Goal: Transaction & Acquisition: Book appointment/travel/reservation

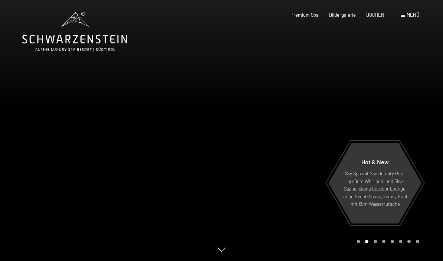
click at [382, 12] on span "BUCHEN" at bounding box center [375, 15] width 18 height 6
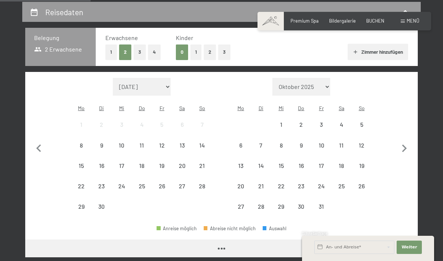
scroll to position [144, 0]
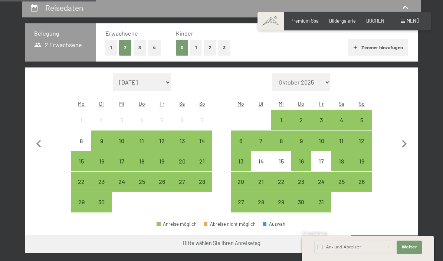
click at [185, 138] on div "13" at bounding box center [182, 147] width 19 height 19
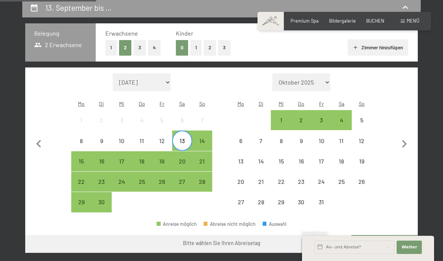
click at [163, 158] on div "19" at bounding box center [161, 167] width 19 height 19
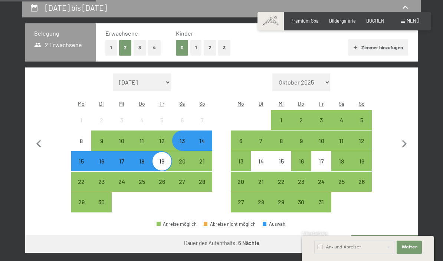
click at [391, 235] on button "Weiter zu „Zimmer“" at bounding box center [384, 244] width 66 height 18
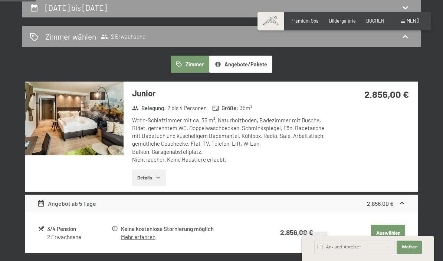
scroll to position [141, 0]
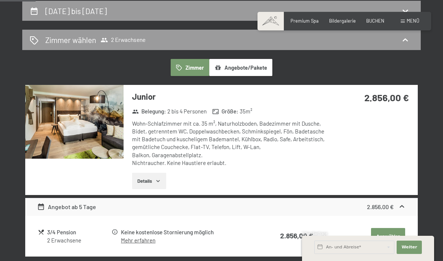
click at [58, 233] on div "3/4 Pension" at bounding box center [79, 232] width 64 height 9
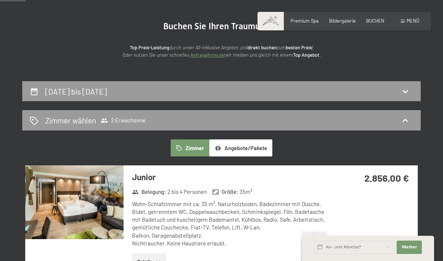
scroll to position [0, 0]
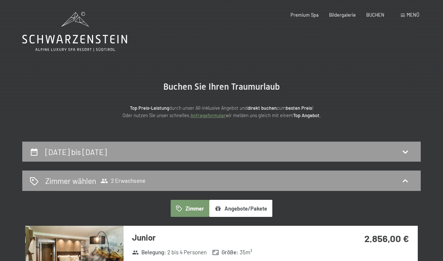
click at [391, 153] on div "13. September bis 19. September 2025" at bounding box center [222, 152] width 384 height 11
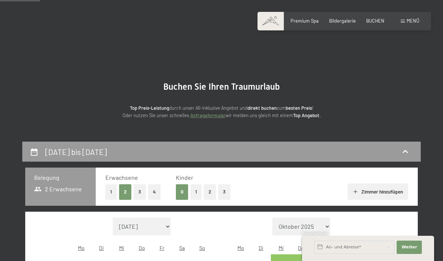
scroll to position [141, 0]
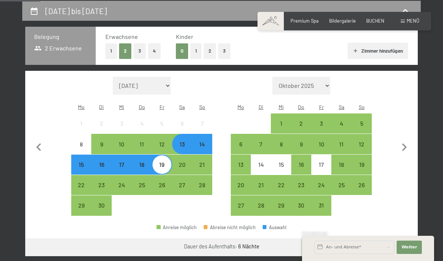
click at [204, 141] on div "14" at bounding box center [202, 150] width 19 height 19
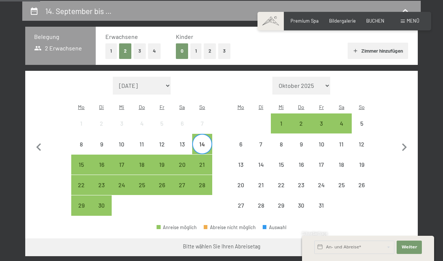
click at [162, 162] on div "19" at bounding box center [161, 171] width 19 height 19
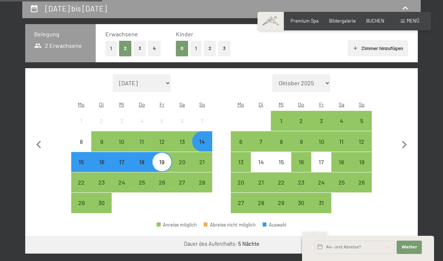
click at [400, 236] on button "Weiter zu „Zimmer“" at bounding box center [384, 245] width 66 height 18
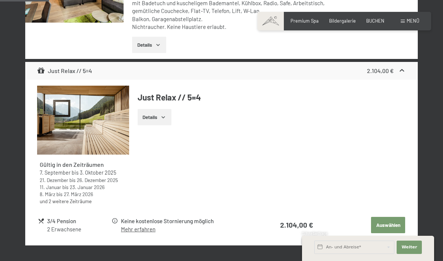
scroll to position [0, 0]
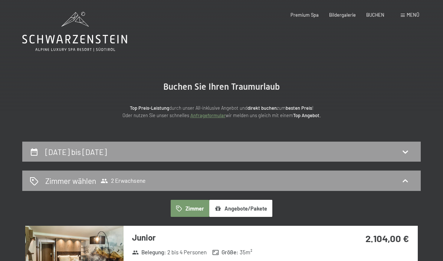
click at [344, 14] on span "Bildergalerie" at bounding box center [342, 15] width 27 height 6
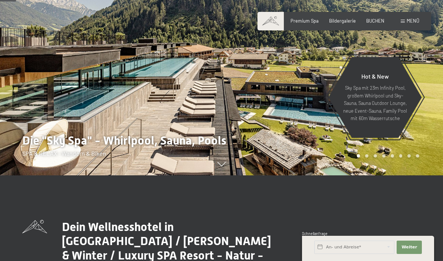
scroll to position [86, 0]
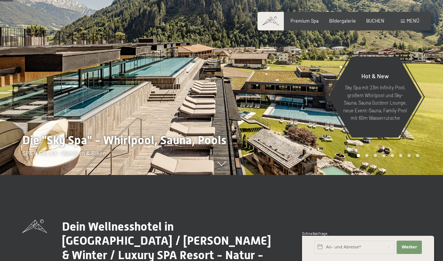
click at [239, 159] on div at bounding box center [331, 44] width 221 height 261
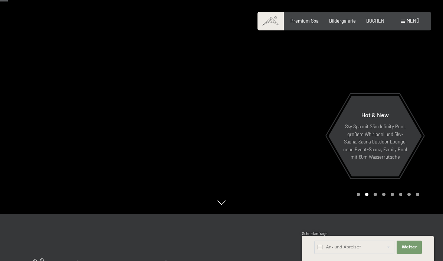
scroll to position [54, 0]
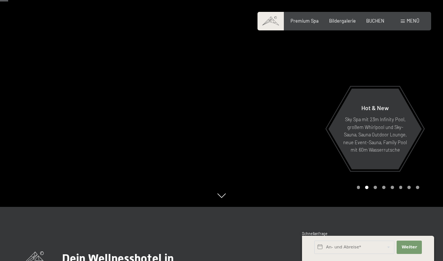
click at [369, 207] on div at bounding box center [331, 76] width 221 height 261
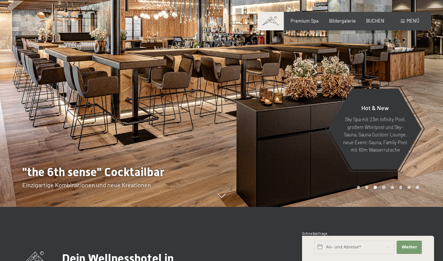
click at [382, 189] on div "Carousel Page 4" at bounding box center [383, 187] width 3 height 3
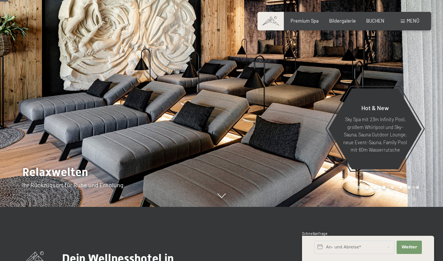
click at [397, 189] on div "Carousel Pagination" at bounding box center [386, 187] width 65 height 3
click at [416, 189] on div "Carousel Page 8" at bounding box center [417, 187] width 3 height 3
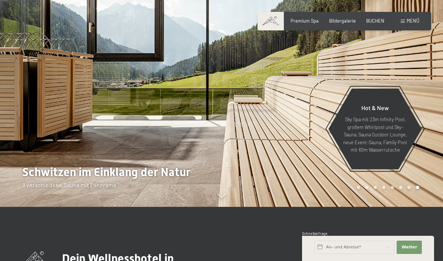
click at [407, 189] on div "Carousel Page 7" at bounding box center [408, 187] width 3 height 3
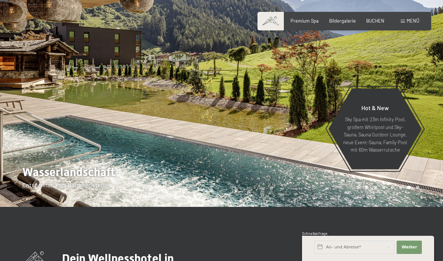
click at [391, 207] on div at bounding box center [331, 76] width 221 height 261
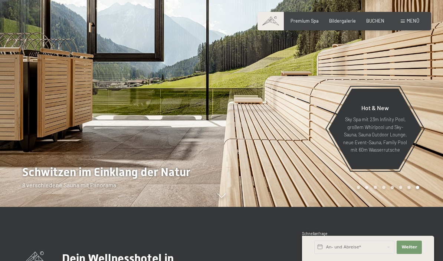
click at [389, 207] on div at bounding box center [331, 76] width 221 height 261
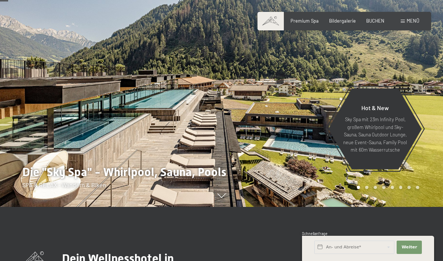
click at [377, 207] on div at bounding box center [331, 76] width 221 height 261
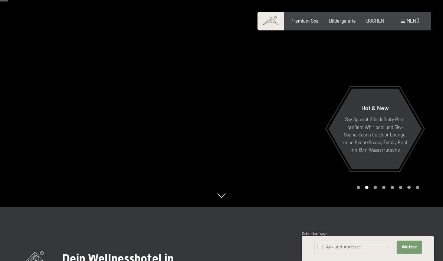
click at [366, 189] on div "Carousel Page 2 (Current Slide)" at bounding box center [366, 187] width 3 height 3
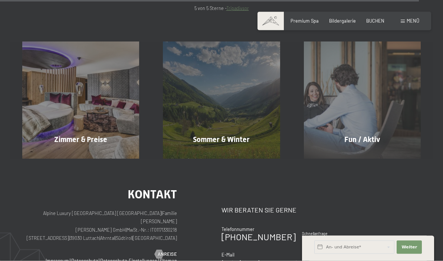
scroll to position [2545, 0]
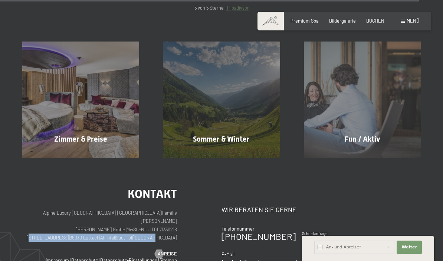
copy p "Dorfstraße 11 | 39030 Luttach | Ahrntal | Südtirol | Italien"
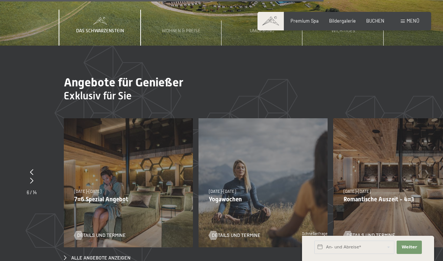
scroll to position [1990, 0]
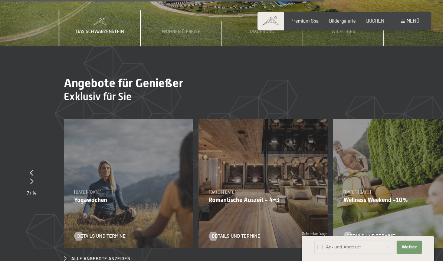
click at [30, 170] on icon at bounding box center [31, 173] width 3 height 6
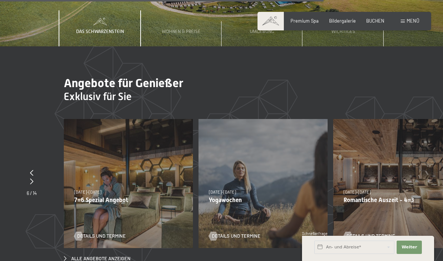
click at [28, 169] on div at bounding box center [32, 173] width 10 height 8
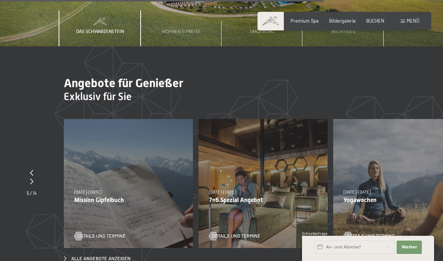
click at [31, 170] on icon at bounding box center [31, 173] width 3 height 6
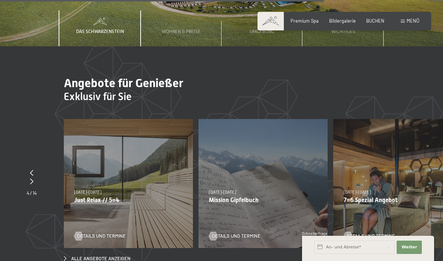
click at [32, 170] on icon at bounding box center [31, 173] width 3 height 6
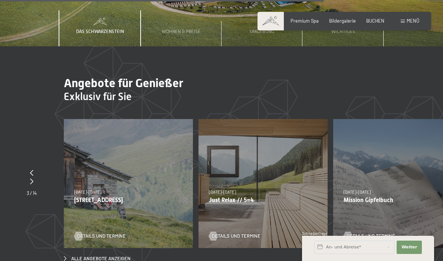
click at [35, 169] on div at bounding box center [32, 173] width 10 height 8
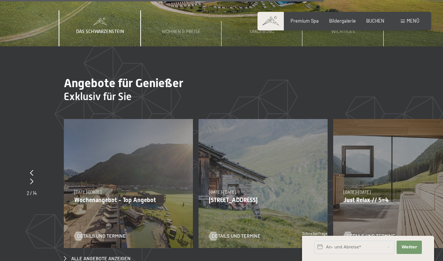
click at [33, 170] on icon at bounding box center [31, 173] width 3 height 6
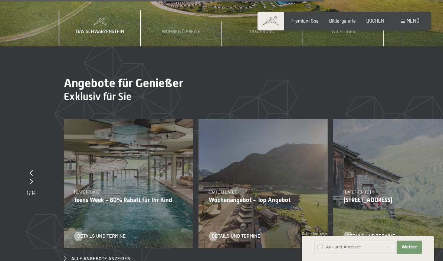
click at [34, 169] on div at bounding box center [31, 173] width 9 height 8
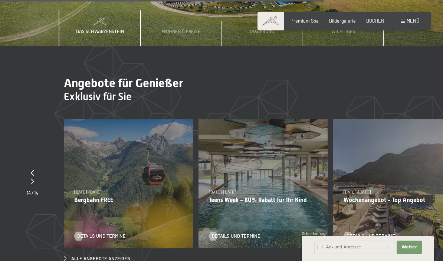
click at [34, 170] on icon at bounding box center [32, 173] width 3 height 6
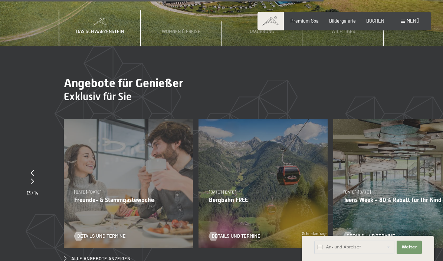
click at [32, 170] on icon at bounding box center [32, 173] width 3 height 6
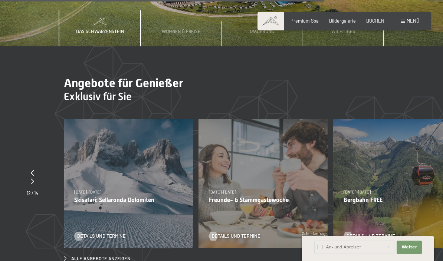
click at [33, 170] on icon at bounding box center [32, 173] width 3 height 6
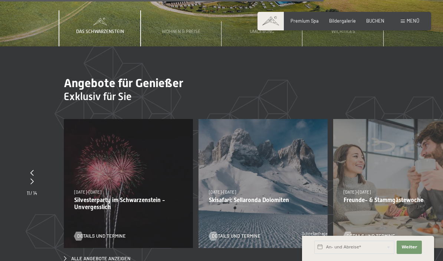
click at [33, 169] on div at bounding box center [32, 173] width 10 height 8
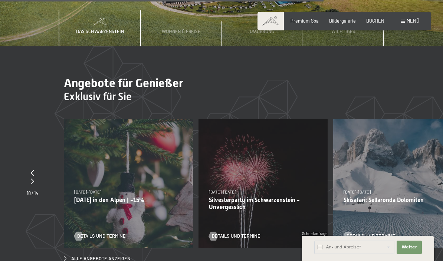
click at [32, 169] on div at bounding box center [33, 173] width 12 height 8
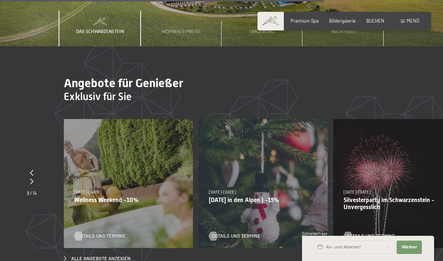
click at [33, 169] on div at bounding box center [32, 173] width 10 height 8
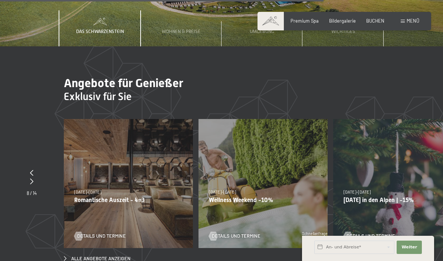
click at [33, 169] on div at bounding box center [32, 173] width 10 height 8
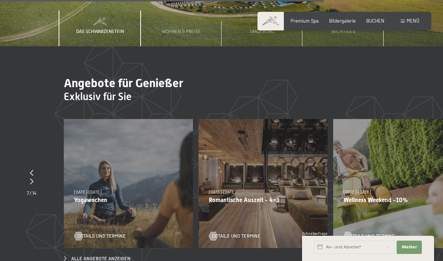
click at [32, 169] on div at bounding box center [32, 173] width 10 height 8
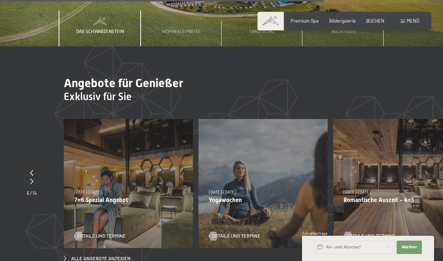
click at [30, 165] on section "Angebote für Genießer Exklusiv für Sie slide 9 to 11 of 14 24.01.–09.02.2026 24…" at bounding box center [221, 169] width 443 height 246
click at [32, 170] on icon at bounding box center [31, 173] width 3 height 6
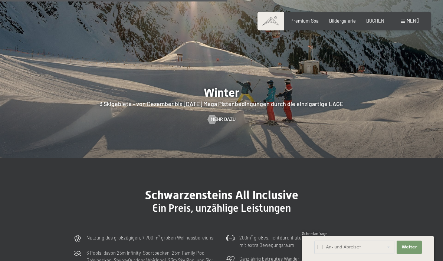
scroll to position [1383, 0]
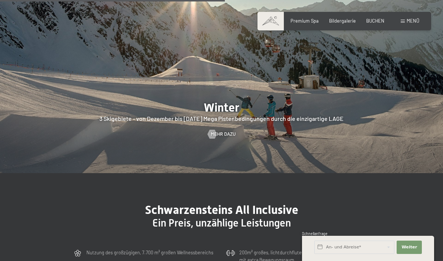
click at [340, 23] on span "Bildergalerie" at bounding box center [342, 21] width 27 height 6
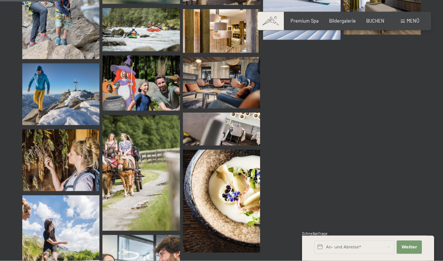
scroll to position [856, 0]
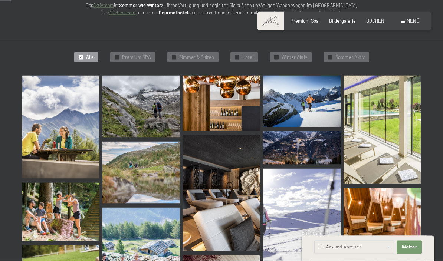
click at [49, 134] on img at bounding box center [60, 127] width 77 height 103
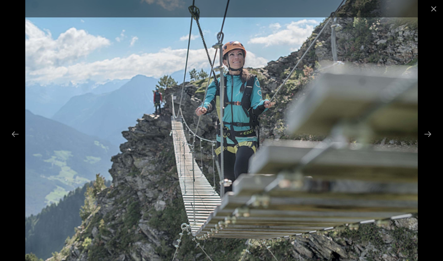
click at [432, 6] on button "Close gallery" at bounding box center [433, 8] width 19 height 17
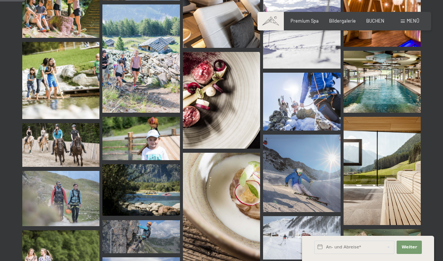
scroll to position [355, 0]
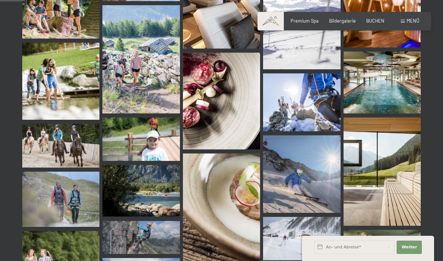
click at [368, 72] on img at bounding box center [382, 83] width 77 height 62
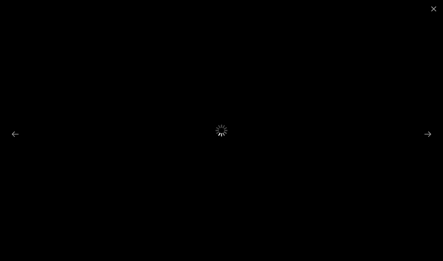
click at [432, 6] on button "Close gallery" at bounding box center [433, 8] width 19 height 17
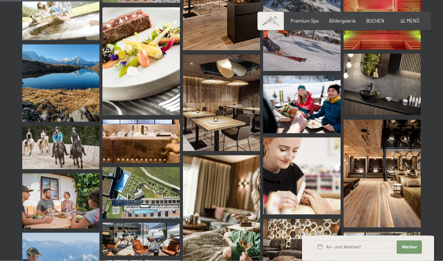
scroll to position [1429, 0]
click at [128, 198] on img at bounding box center [140, 193] width 77 height 52
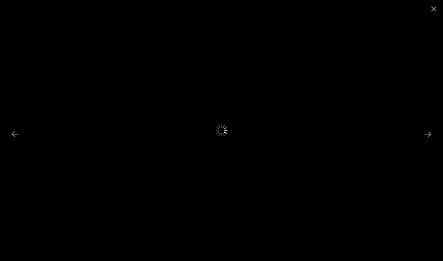
click at [431, 4] on button "Close gallery" at bounding box center [433, 8] width 19 height 17
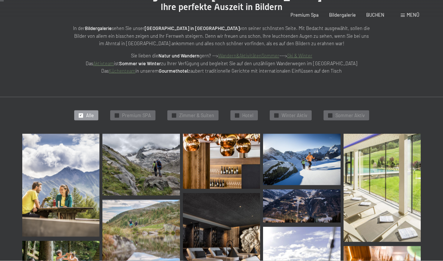
scroll to position [0, 0]
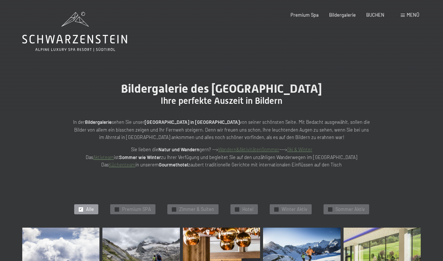
click at [200, 209] on span "Zimmer & Suiten" at bounding box center [196, 209] width 35 height 7
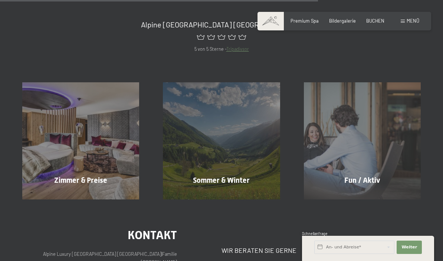
scroll to position [471, 0]
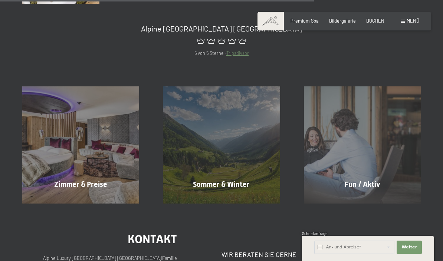
click at [68, 196] on div at bounding box center [65, 200] width 5 height 9
click at [80, 197] on span "Mehr erfahren" at bounding box center [82, 200] width 37 height 7
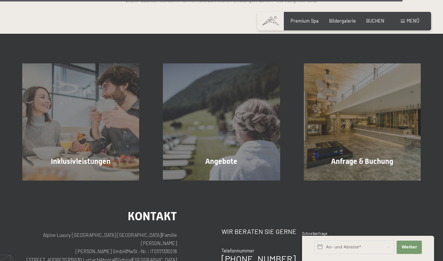
scroll to position [1655, 0]
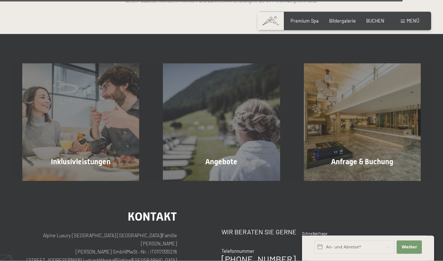
click at [216, 158] on div "Angebote Mehr erfahren" at bounding box center [221, 122] width 141 height 117
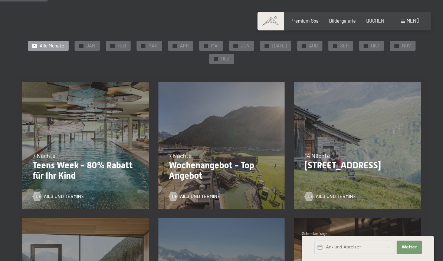
scroll to position [115, 0]
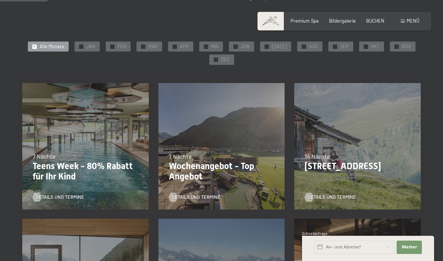
click at [204, 155] on span "Einwilligung Marketing*" at bounding box center [180, 151] width 61 height 7
click at [146, 155] on input "Einwilligung Marketing*" at bounding box center [141, 151] width 7 height 7
checkbox input "false"
click at [197, 161] on p "Wochenangebot - Top Angebot" at bounding box center [222, 172] width 106 height 22
click at [196, 196] on span "Details und Termine" at bounding box center [196, 197] width 49 height 7
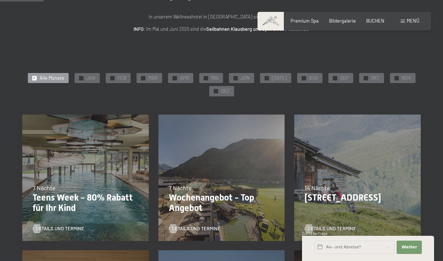
scroll to position [0, 0]
